Goal: Task Accomplishment & Management: Use online tool/utility

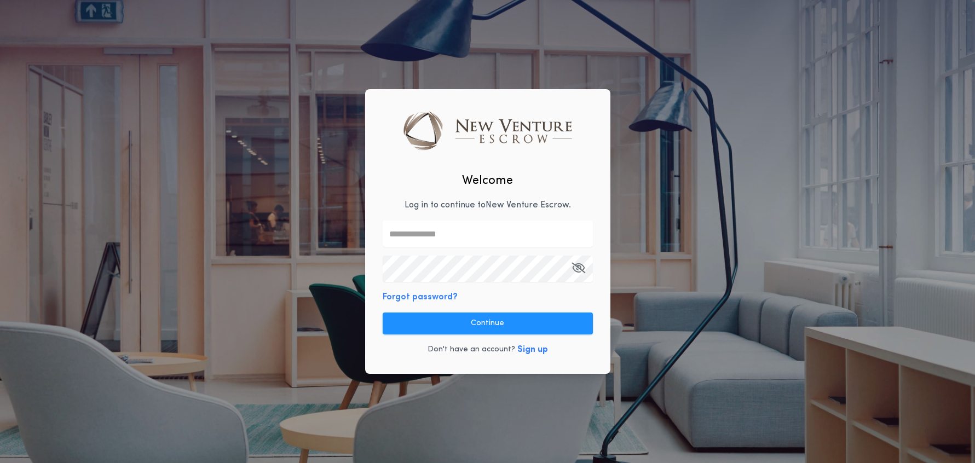
type input "**********"
drag, startPoint x: 506, startPoint y: 320, endPoint x: 667, endPoint y: 334, distance: 161.6
click at [506, 320] on button "Continue" at bounding box center [488, 324] width 210 height 22
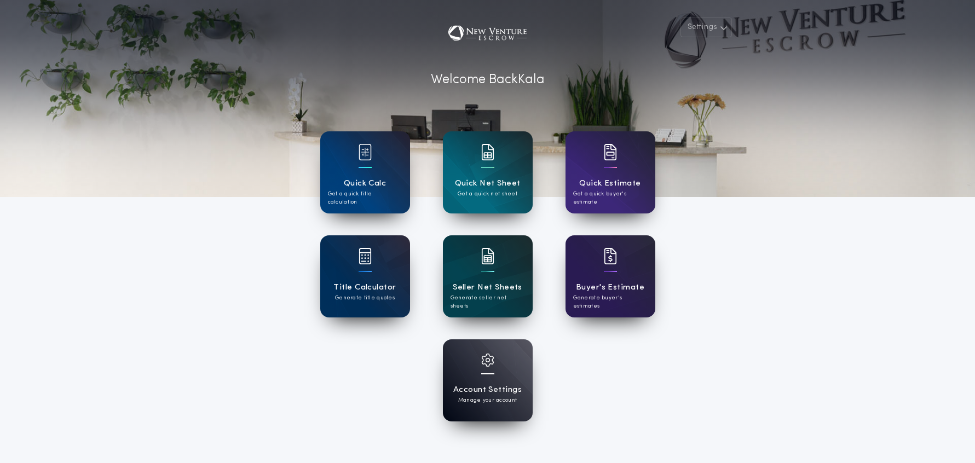
click at [507, 292] on h1 "Seller Net Sheets" at bounding box center [488, 287] width 70 height 13
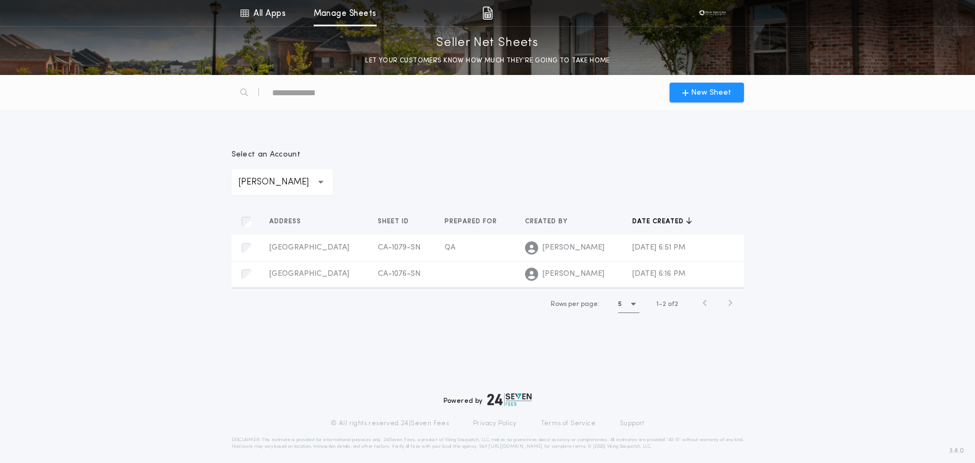
click at [327, 183] on div "**********" at bounding box center [282, 182] width 101 height 26
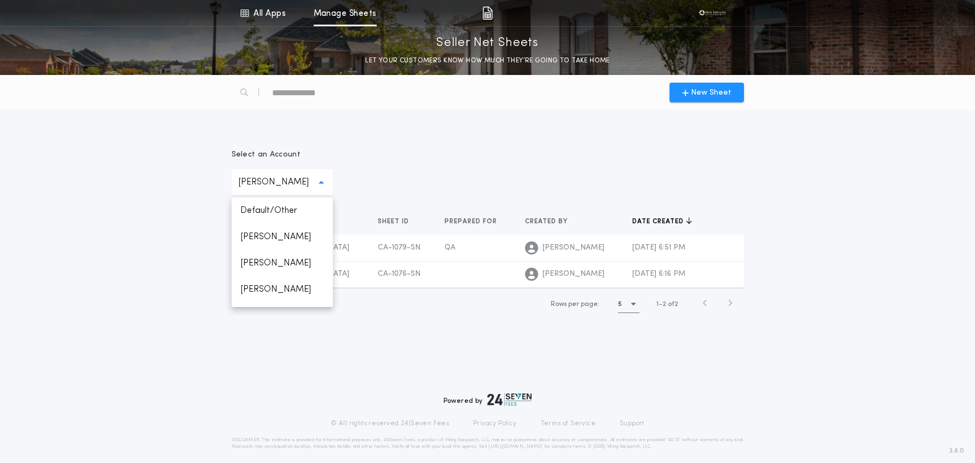
drag, startPoint x: 327, startPoint y: 183, endPoint x: 332, endPoint y: 180, distance: 5.6
click at [327, 183] on div "**********" at bounding box center [282, 182] width 101 height 26
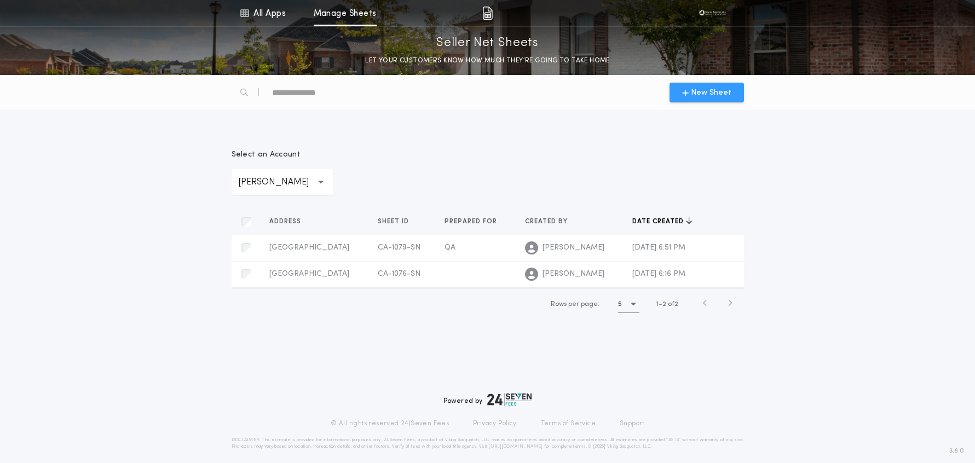
click at [705, 95] on span "New Sheet" at bounding box center [711, 92] width 41 height 11
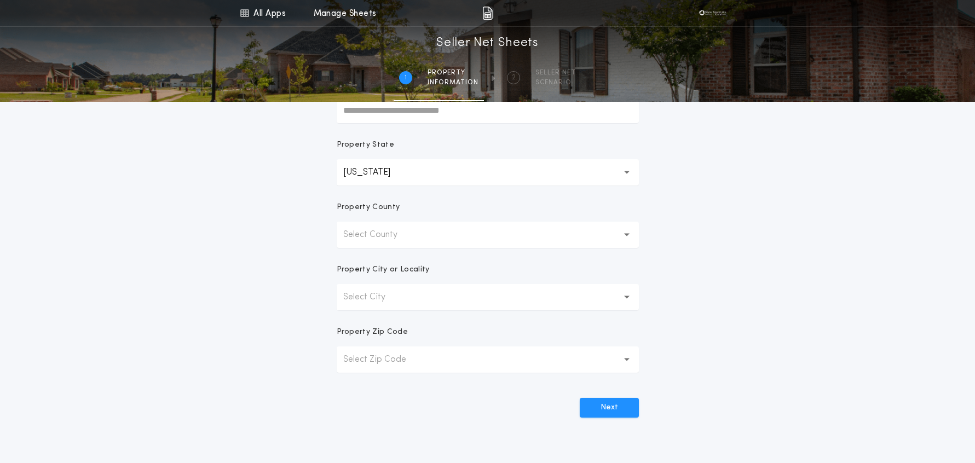
scroll to position [171, 0]
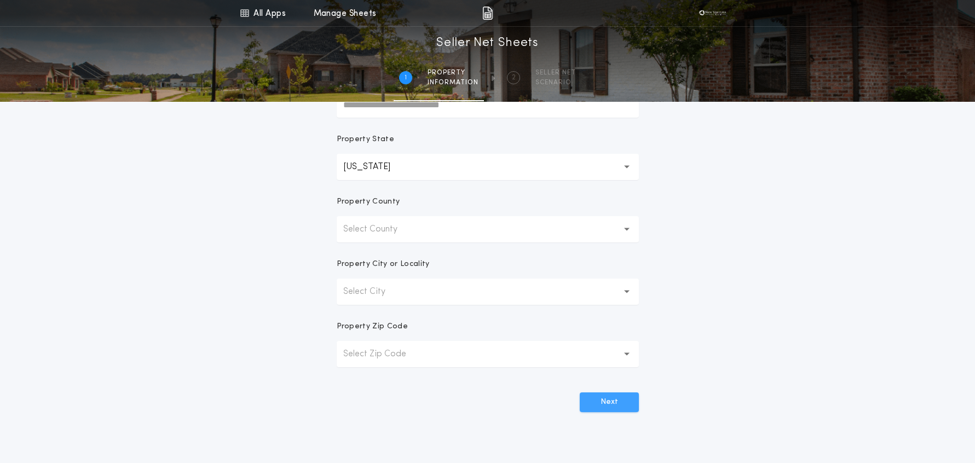
click at [609, 405] on button "Next" at bounding box center [609, 403] width 59 height 20
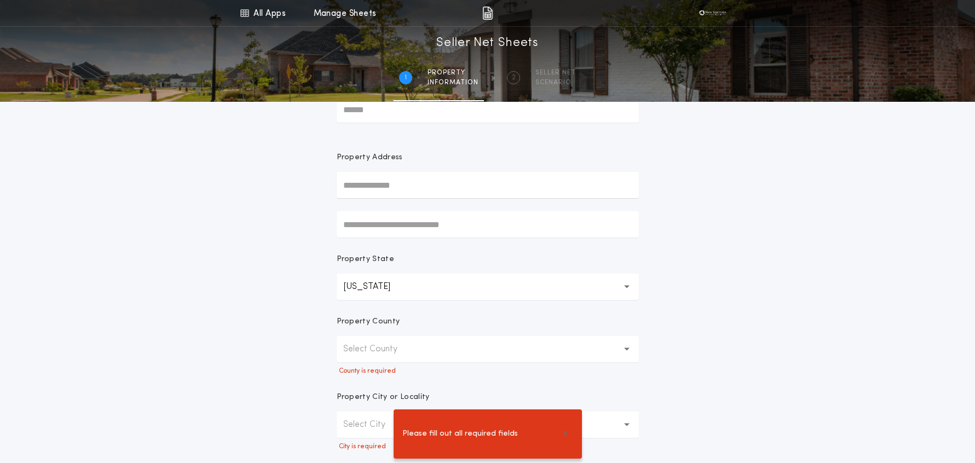
scroll to position [0, 0]
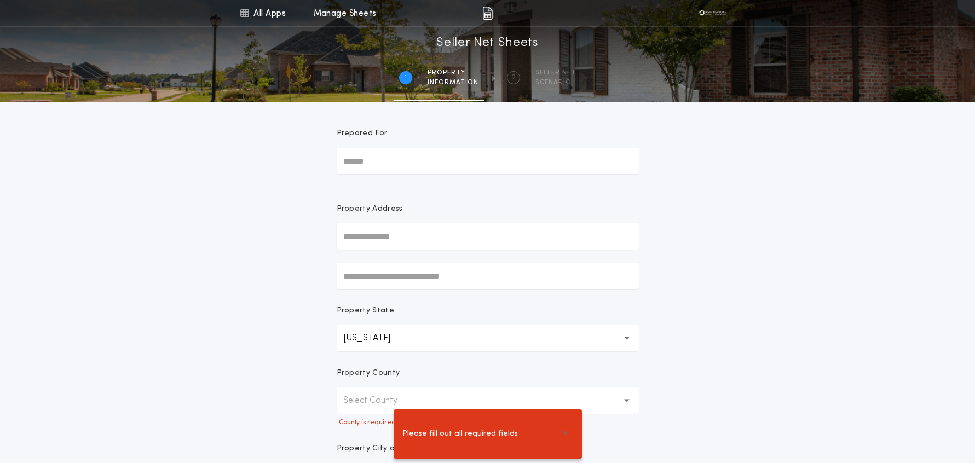
drag, startPoint x: 437, startPoint y: 234, endPoint x: 558, endPoint y: 252, distance: 122.3
click at [438, 234] on input "text" at bounding box center [488, 236] width 302 height 26
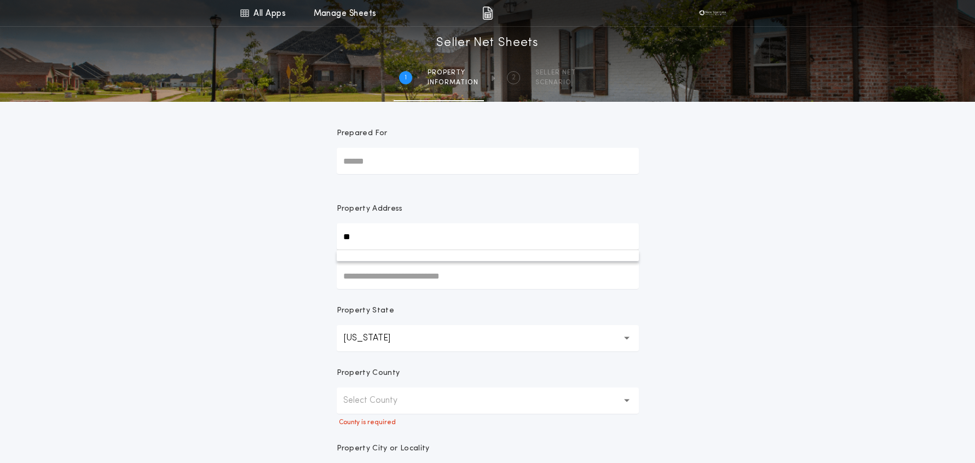
type input "*"
click at [330, 14] on link "Manage Sheets" at bounding box center [345, 13] width 63 height 26
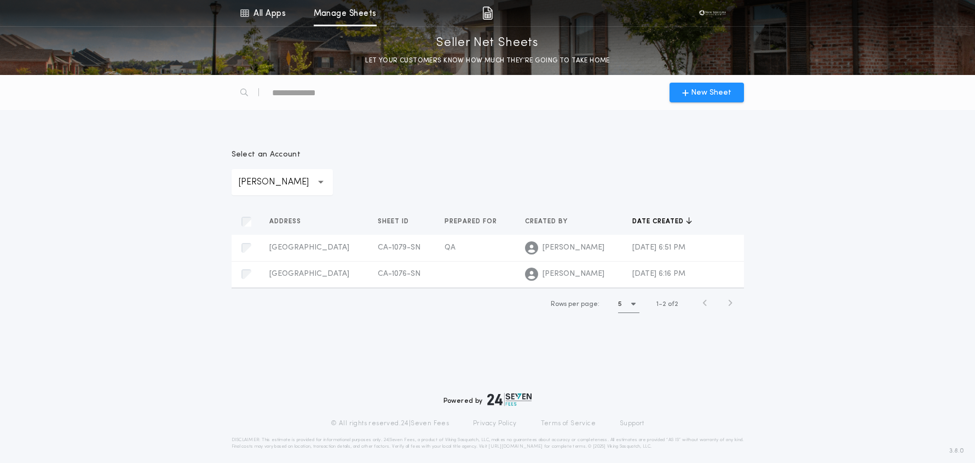
drag, startPoint x: 319, startPoint y: 180, endPoint x: 313, endPoint y: 180, distance: 6.6
click at [319, 180] on icon "button" at bounding box center [321, 182] width 6 height 26
click at [282, 238] on p "[PERSON_NAME]" at bounding box center [282, 237] width 101 height 26
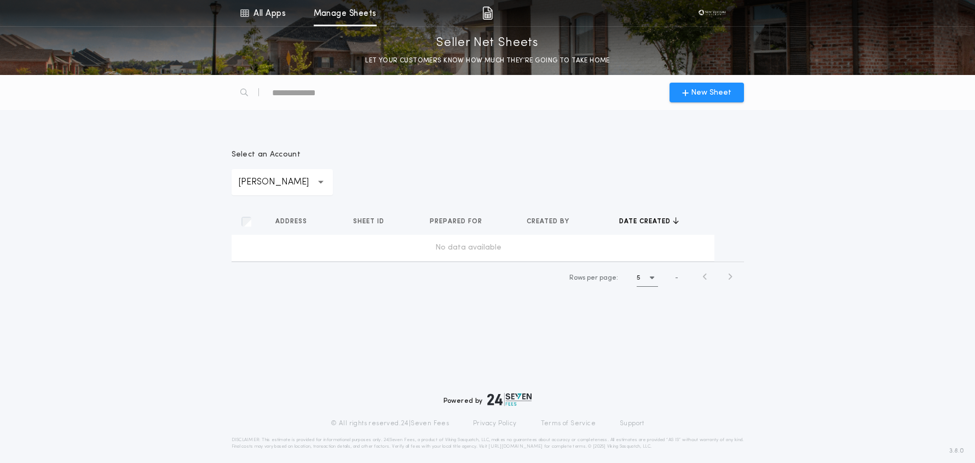
click at [280, 184] on p "[PERSON_NAME]" at bounding box center [282, 182] width 88 height 13
drag, startPoint x: 278, startPoint y: 207, endPoint x: 336, endPoint y: 211, distance: 58.2
click at [278, 208] on p "Default/Other" at bounding box center [282, 211] width 101 height 26
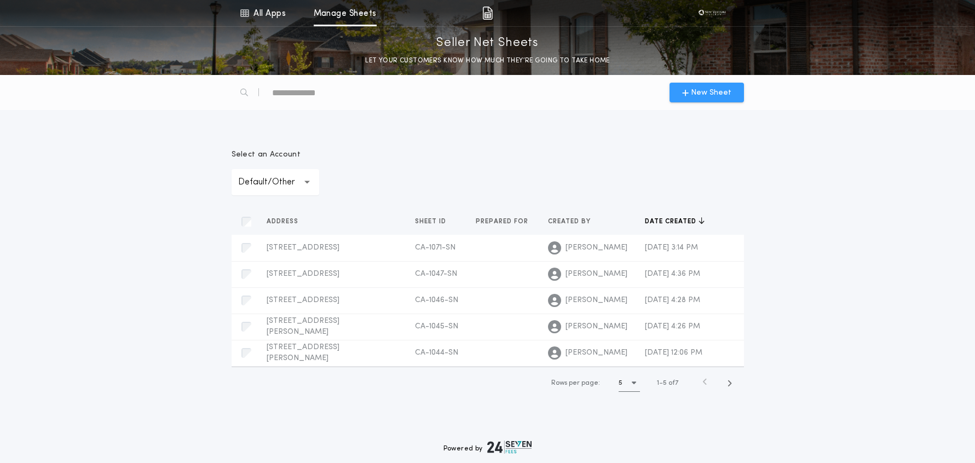
click at [700, 88] on span "New Sheet" at bounding box center [711, 92] width 41 height 11
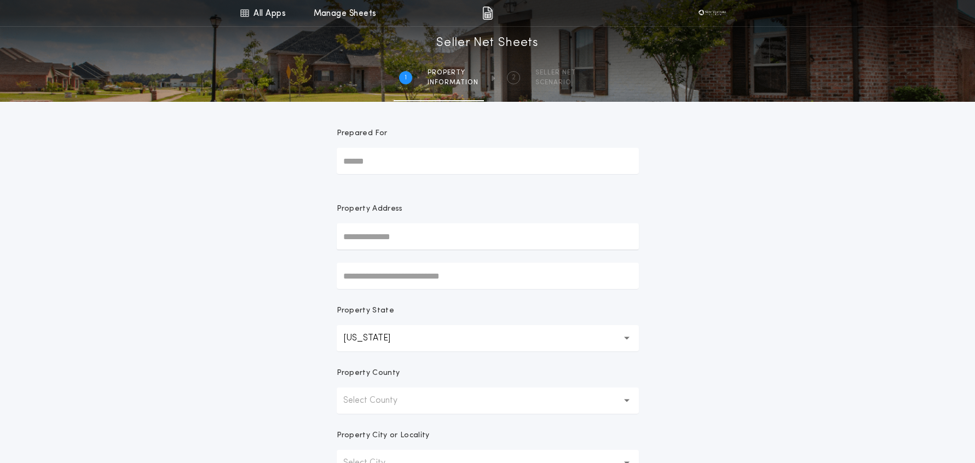
click at [378, 236] on input "text" at bounding box center [488, 236] width 302 height 26
click at [425, 258] on button "[STREET_ADDRESS]" at bounding box center [488, 258] width 302 height 16
type input "**********"
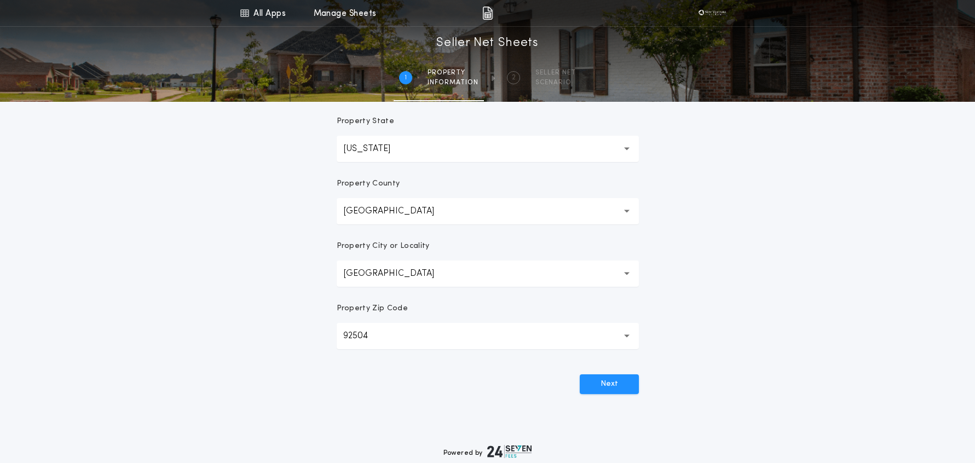
scroll to position [223, 0]
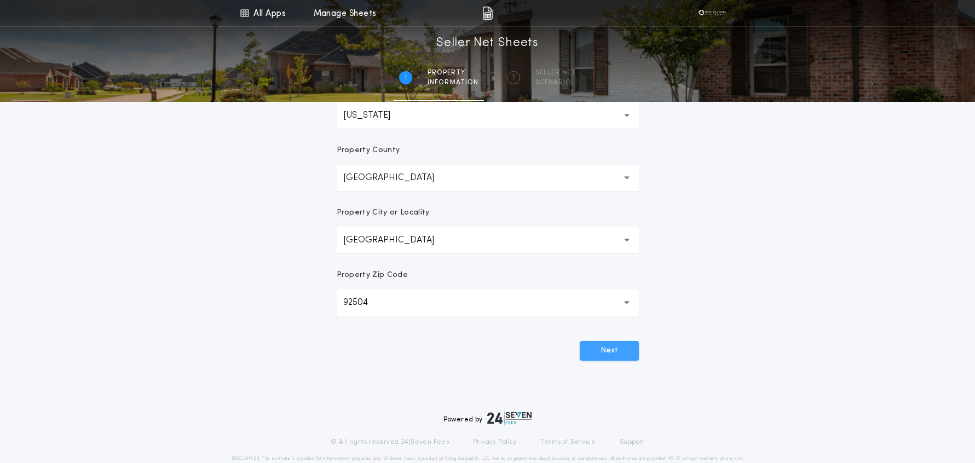
click at [607, 350] on button "Next" at bounding box center [609, 351] width 59 height 20
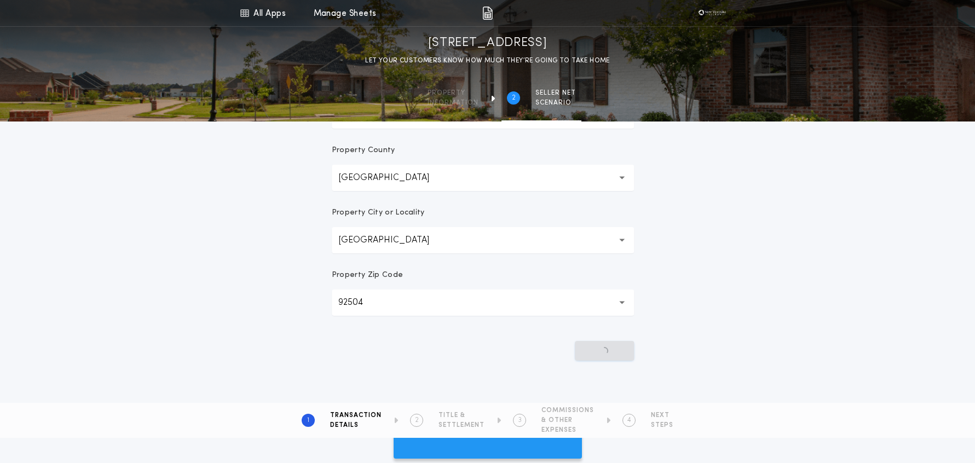
scroll to position [0, 0]
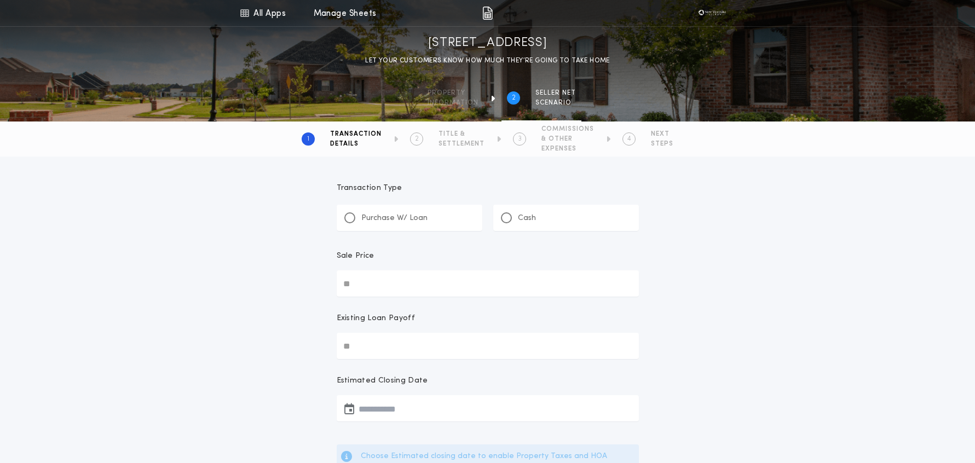
drag, startPoint x: 379, startPoint y: 219, endPoint x: 385, endPoint y: 256, distance: 37.2
click at [379, 220] on p "Purchase W/ Loan" at bounding box center [394, 218] width 66 height 11
click at [389, 281] on input "Sale Price" at bounding box center [488, 283] width 302 height 26
type input "********"
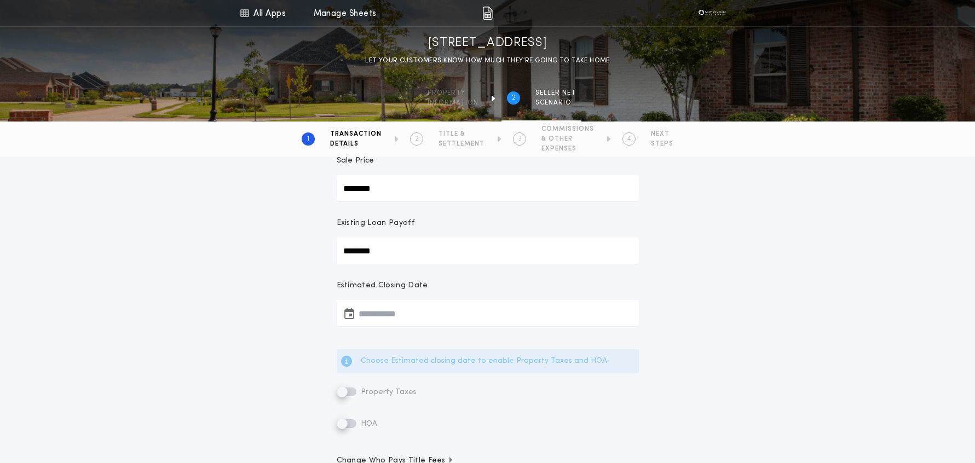
scroll to position [101, 0]
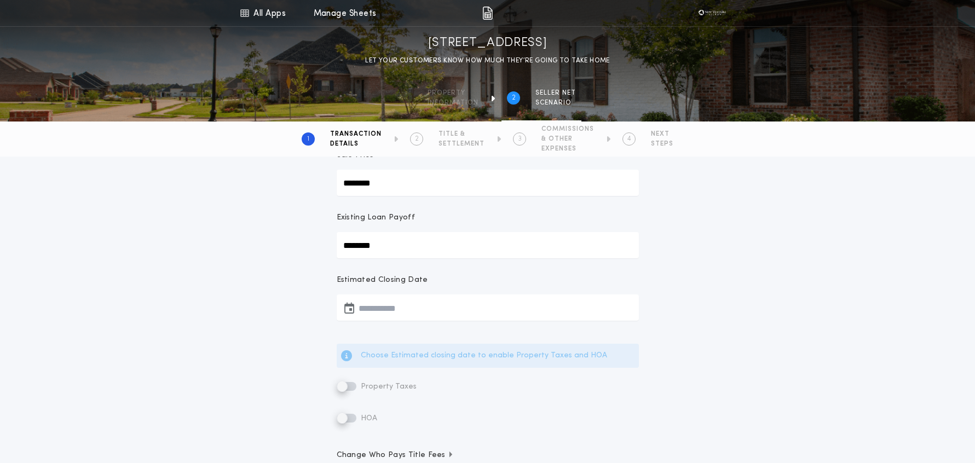
type input "********"
click at [403, 310] on button "button" at bounding box center [488, 308] width 302 height 26
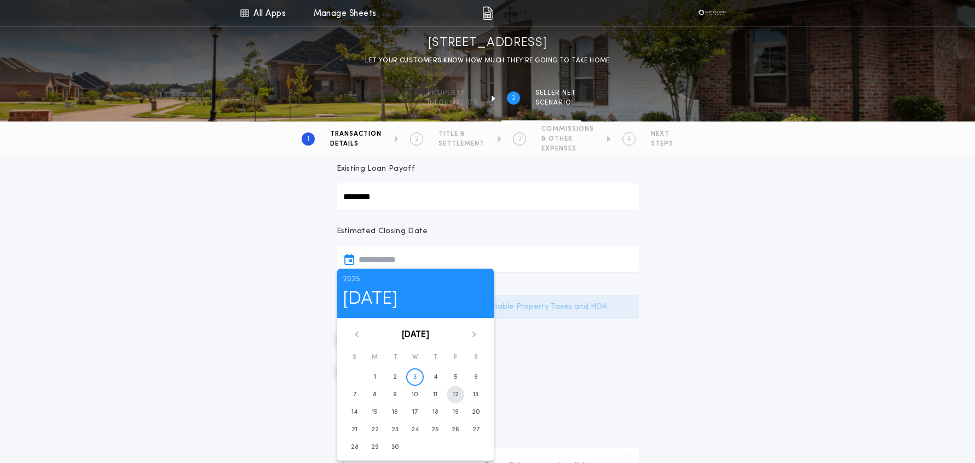
scroll to position [193, 0]
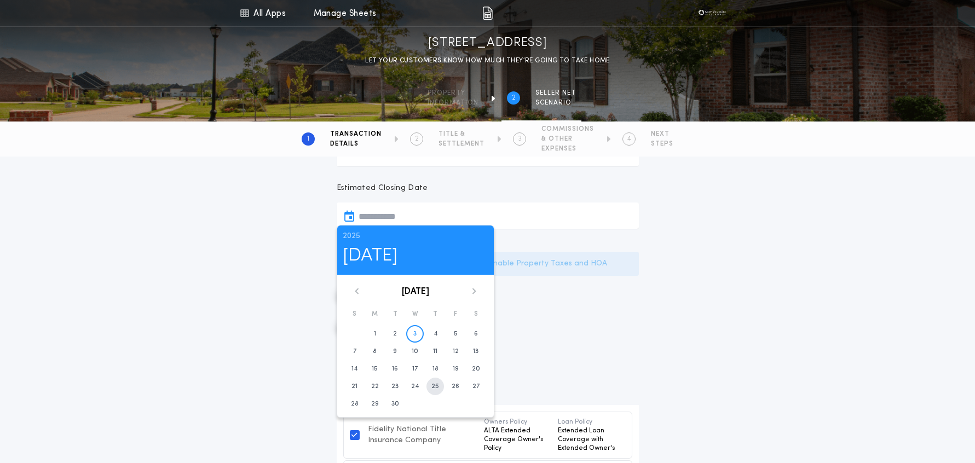
click at [435, 385] on time "25" at bounding box center [435, 386] width 8 height 9
type input "**********"
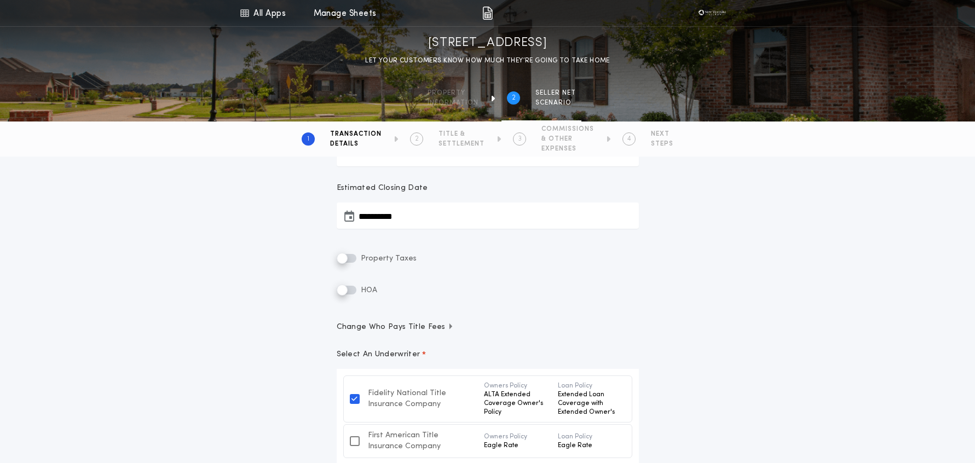
drag, startPoint x: 434, startPoint y: 322, endPoint x: 470, endPoint y: 328, distance: 36.6
click at [434, 322] on div "**********" at bounding box center [488, 312] width 328 height 670
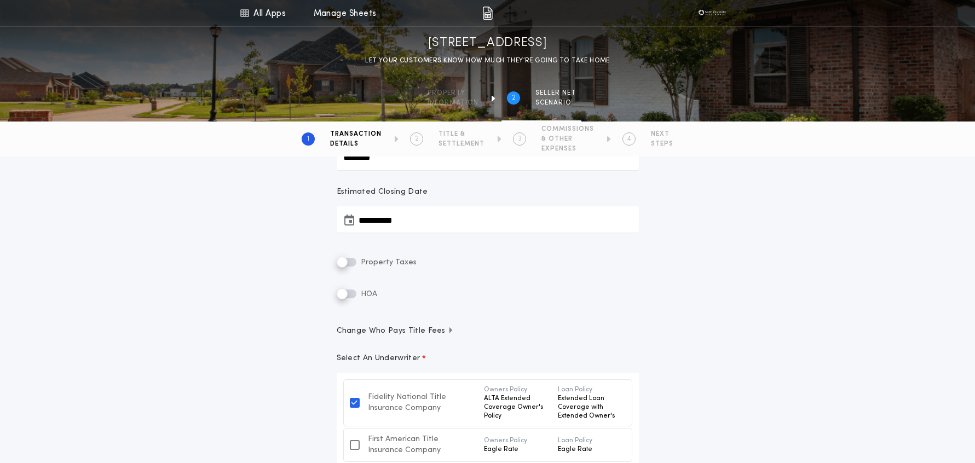
drag, startPoint x: 426, startPoint y: 331, endPoint x: 464, endPoint y: 335, distance: 37.4
click at [426, 331] on span "Change Who Pays Title Fees" at bounding box center [396, 331] width 118 height 11
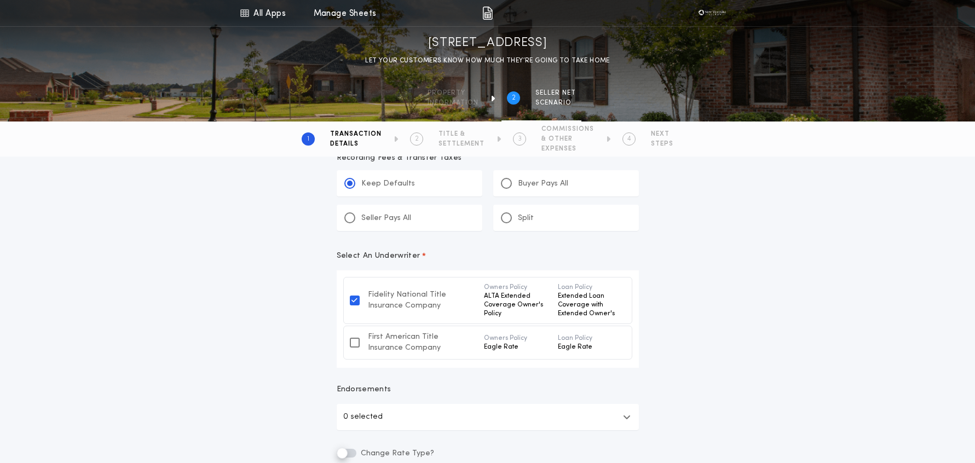
scroll to position [745, 0]
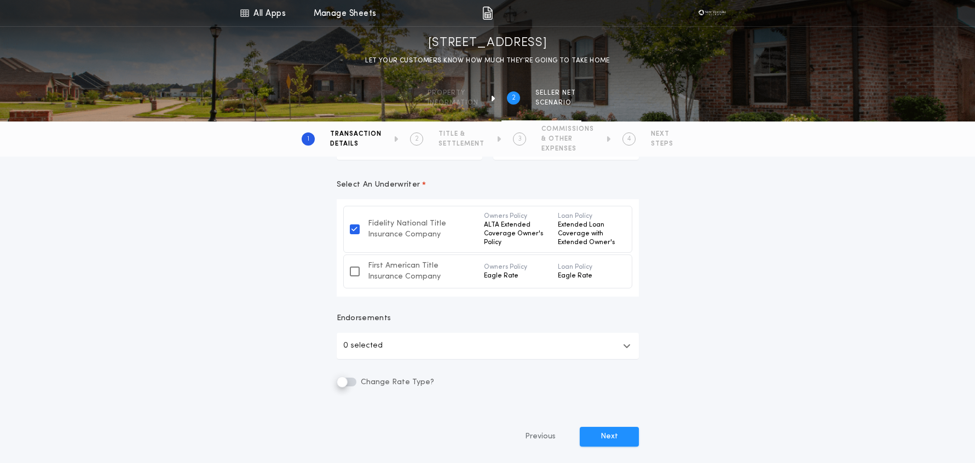
click at [508, 272] on p "Eagle Rate" at bounding box center [516, 276] width 65 height 9
click at [517, 238] on p "ALTA Extended Coverage Owner's Policy" at bounding box center [516, 234] width 65 height 26
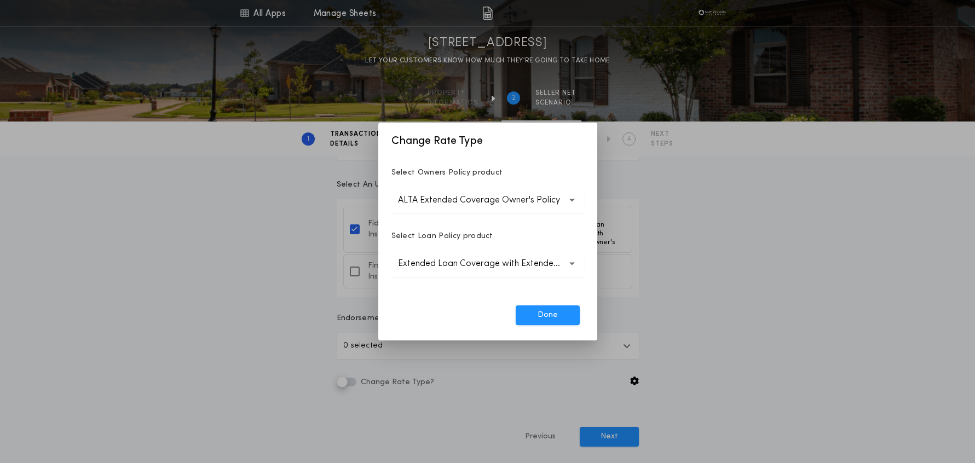
click at [412, 405] on div "**********" at bounding box center [487, 231] width 975 height 463
click at [351, 378] on div "**********" at bounding box center [487, 231] width 975 height 463
click at [550, 325] on button "Done" at bounding box center [548, 315] width 64 height 20
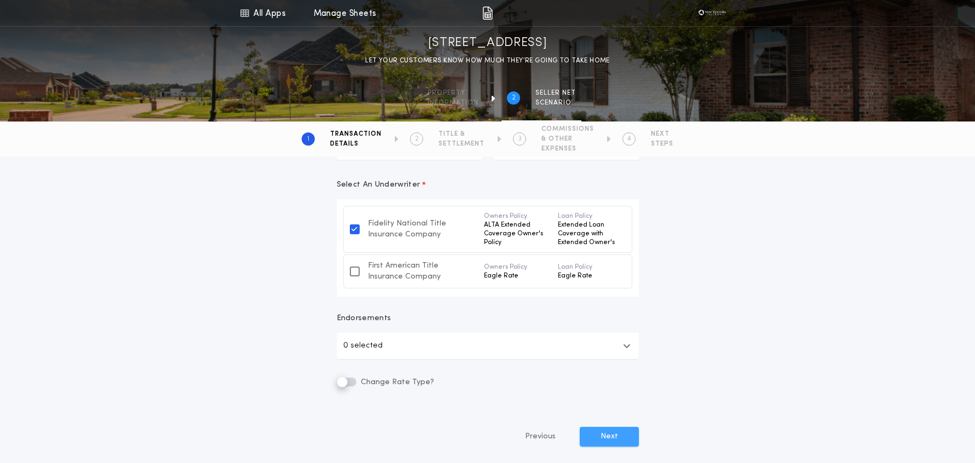
click at [602, 440] on button "Next" at bounding box center [609, 437] width 59 height 20
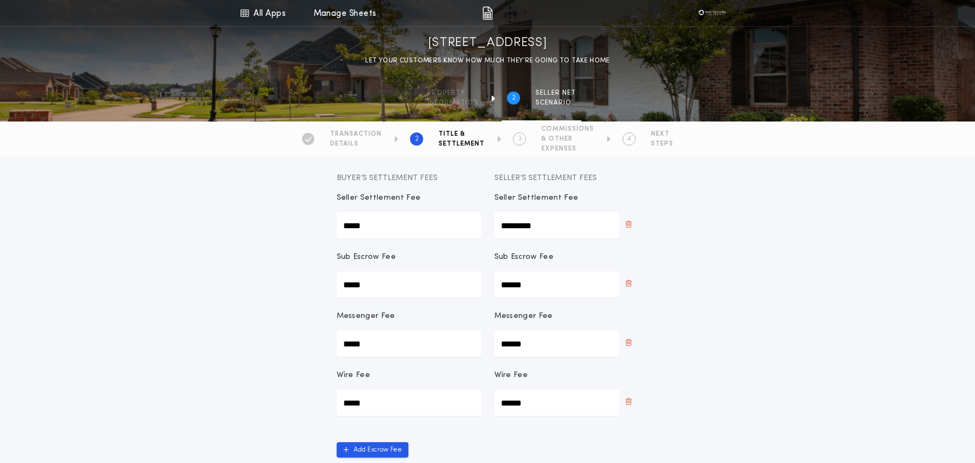
scroll to position [86, 0]
click at [720, 316] on div "Title & Settlement Title Insurance rates and associated fees will be calculated…" at bounding box center [487, 309] width 975 height 476
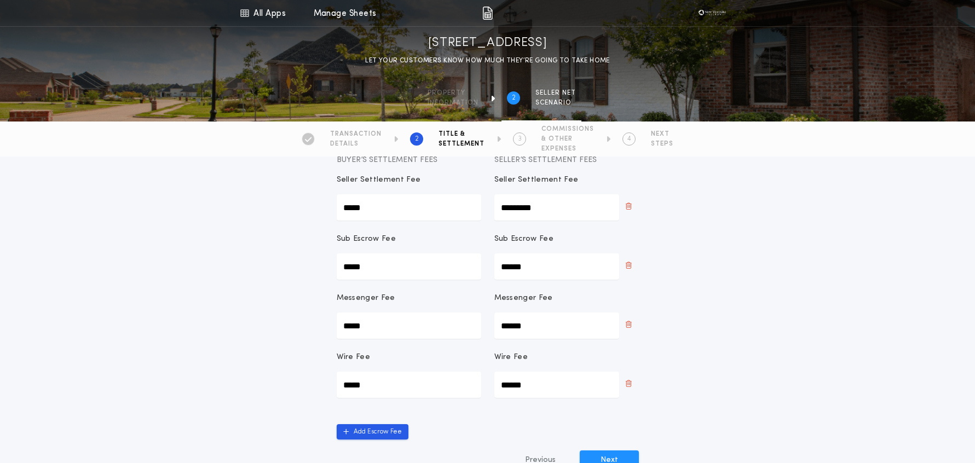
scroll to position [103, 0]
click at [611, 457] on button "Next" at bounding box center [609, 459] width 59 height 20
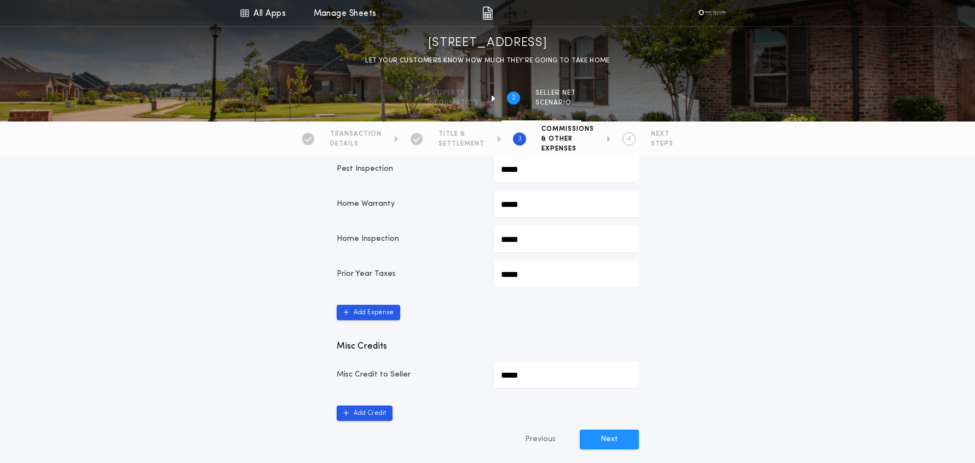
scroll to position [783, 0]
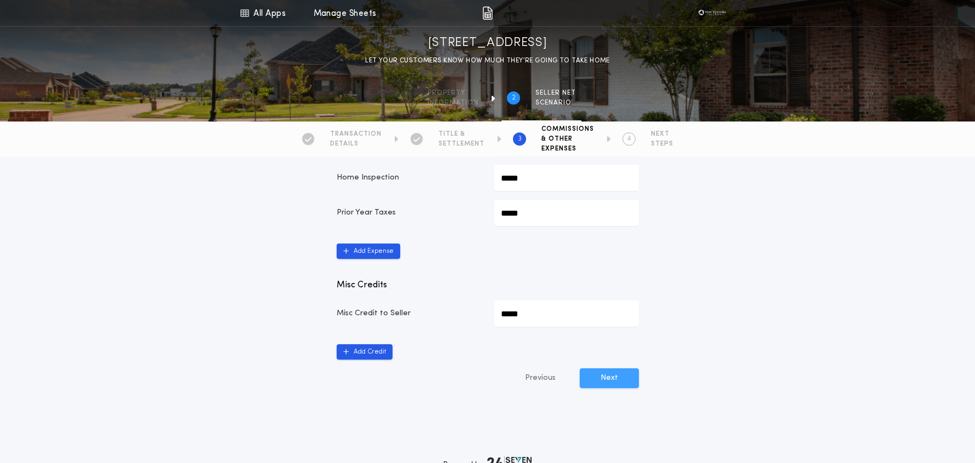
click at [625, 368] on button "Next" at bounding box center [609, 378] width 59 height 20
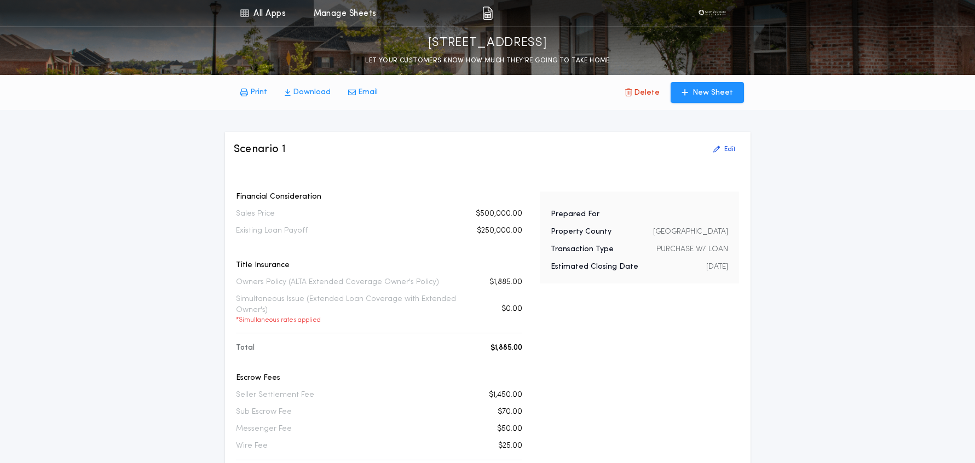
click at [336, 15] on link "Manage Sheets" at bounding box center [345, 13] width 63 height 26
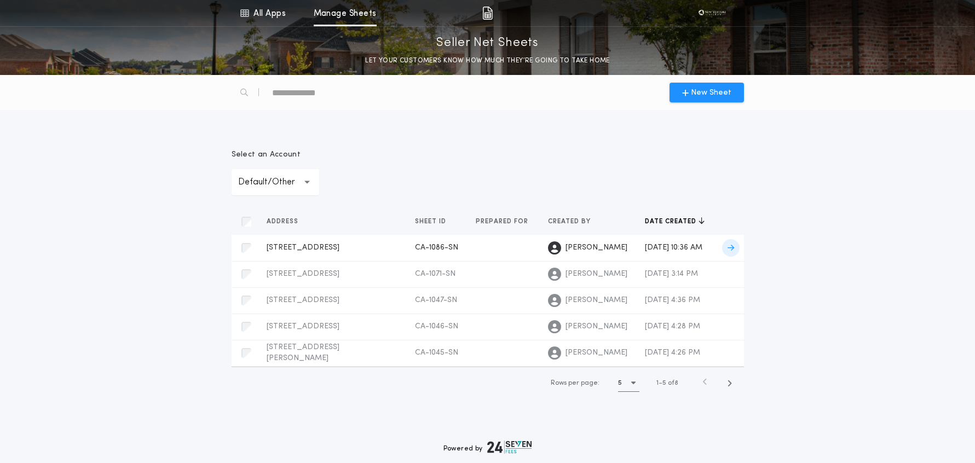
click at [305, 244] on span "[STREET_ADDRESS]" at bounding box center [303, 248] width 73 height 8
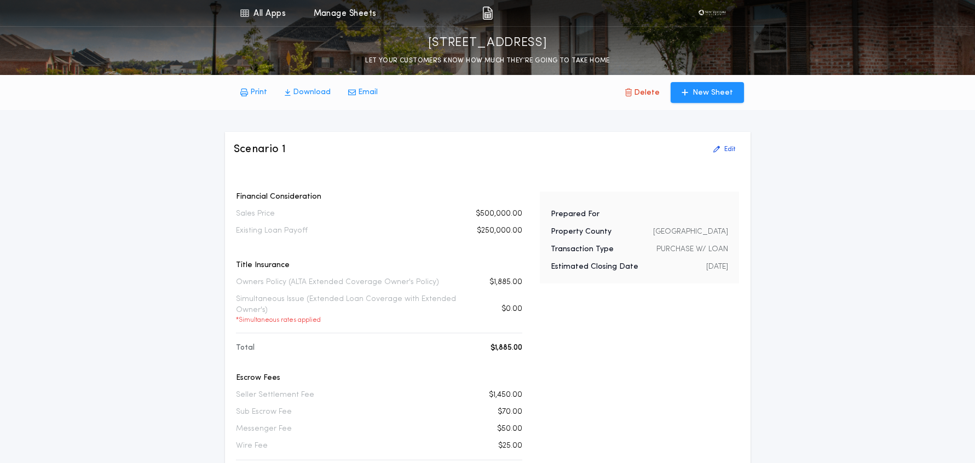
click at [591, 174] on div "Scenario 1 Edit Financial Consideration Sales Price $500,000.00 Existing Loan P…" at bounding box center [488, 437] width 526 height 610
drag, startPoint x: 306, startPoint y: 90, endPoint x: 315, endPoint y: 89, distance: 9.3
click at [307, 89] on p "Download" at bounding box center [312, 92] width 38 height 11
